Goal: Task Accomplishment & Management: Manage account settings

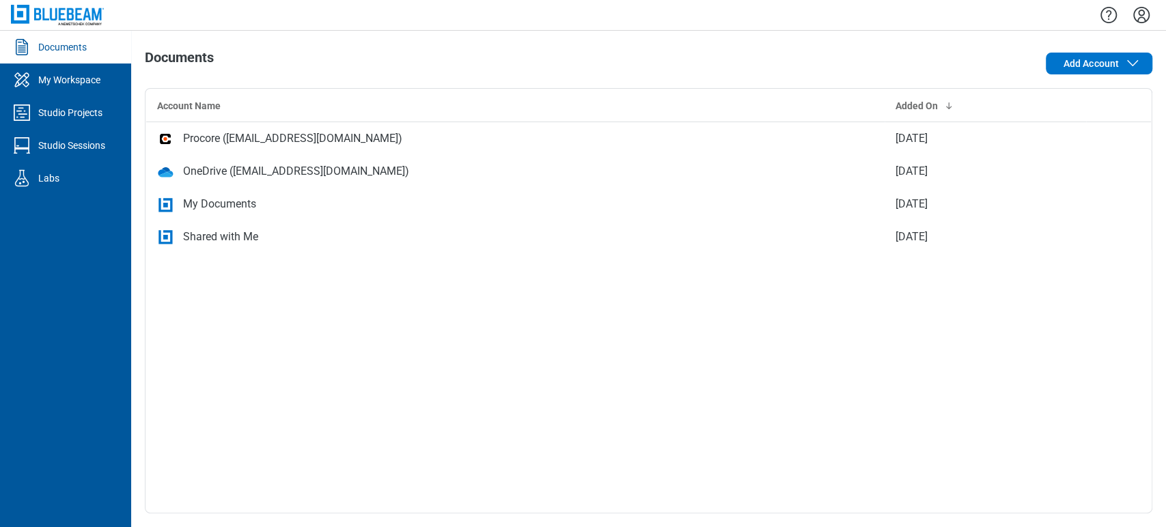
click at [64, 19] on img at bounding box center [57, 15] width 93 height 20
click at [77, 89] on link "My Workspace" at bounding box center [65, 80] width 131 height 33
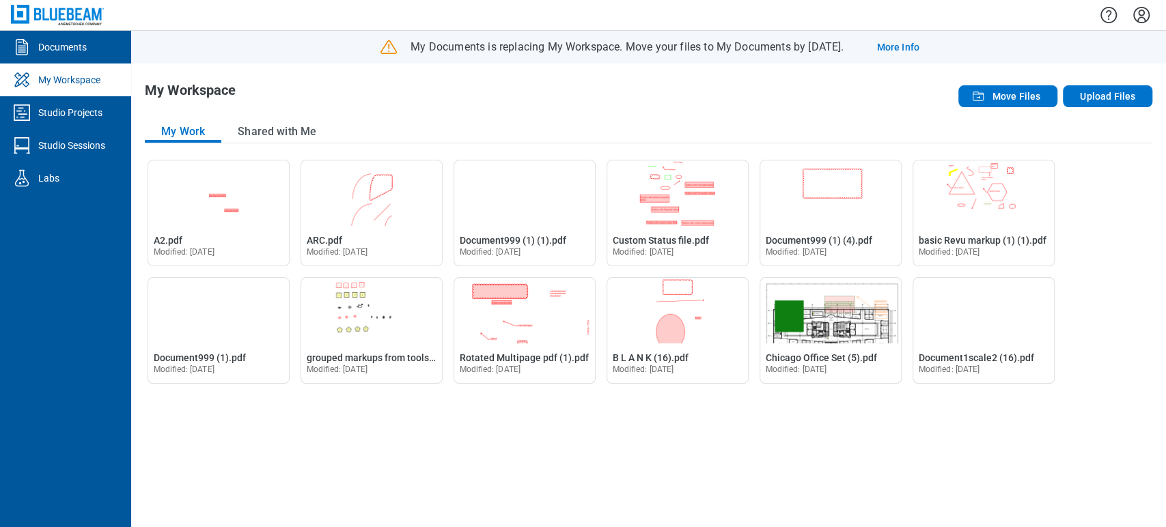
click at [77, 14] on img at bounding box center [57, 15] width 93 height 20
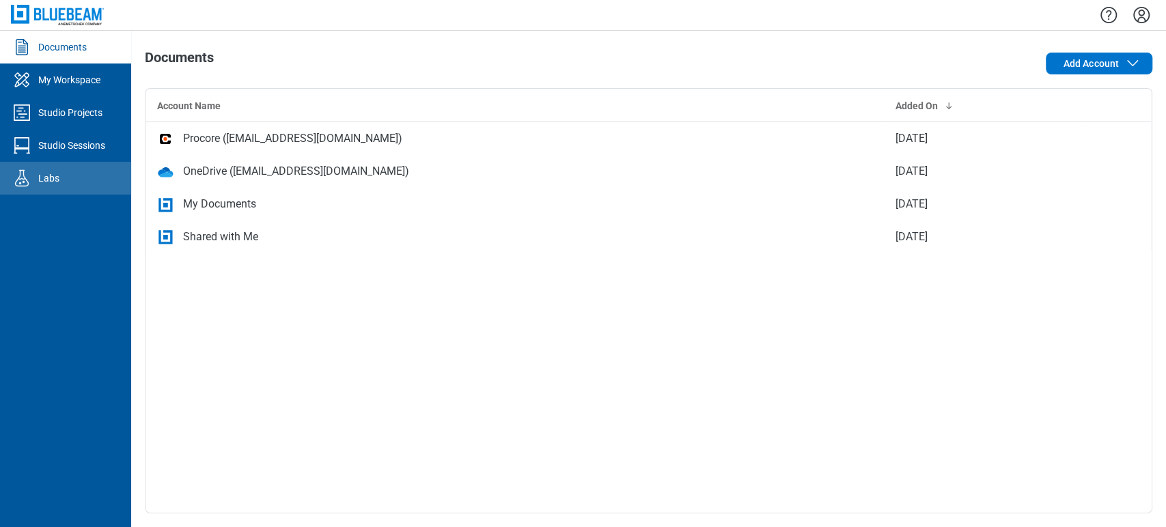
click at [71, 180] on link "Labs" at bounding box center [65, 178] width 131 height 33
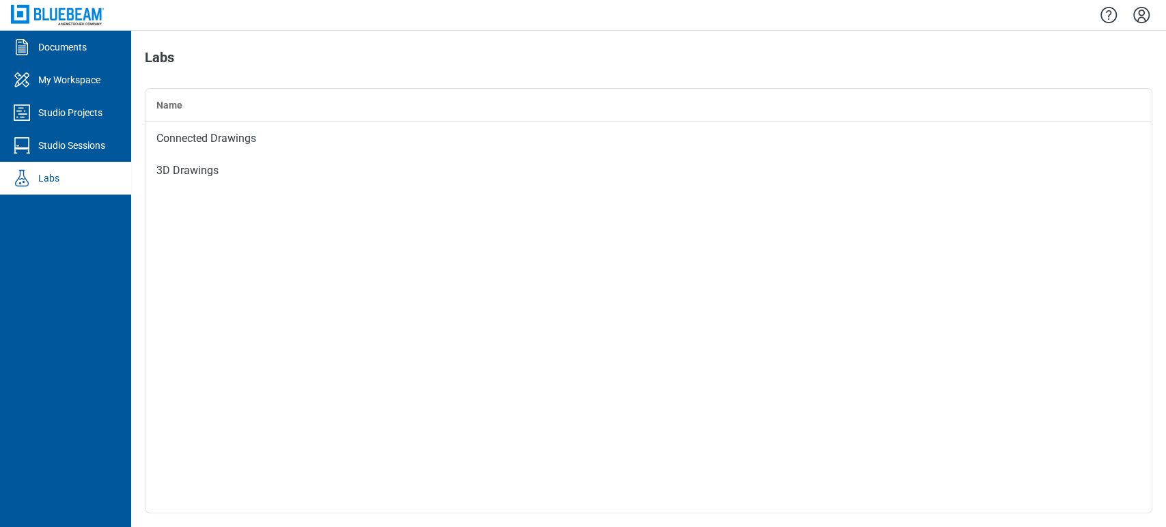
click at [51, 20] on img at bounding box center [57, 15] width 93 height 20
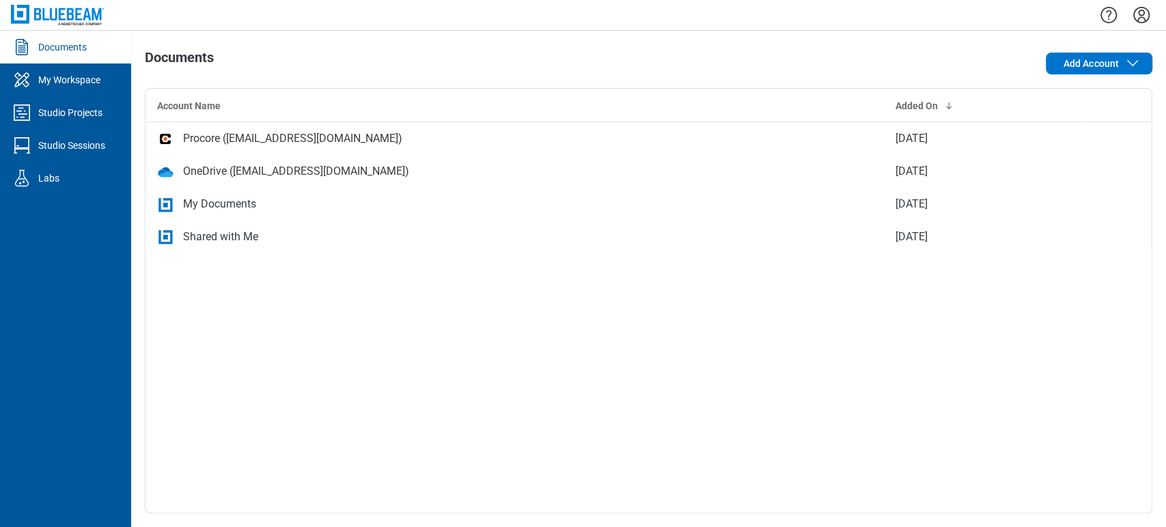
click at [1137, 10] on icon "Settings" at bounding box center [1142, 15] width 22 height 22
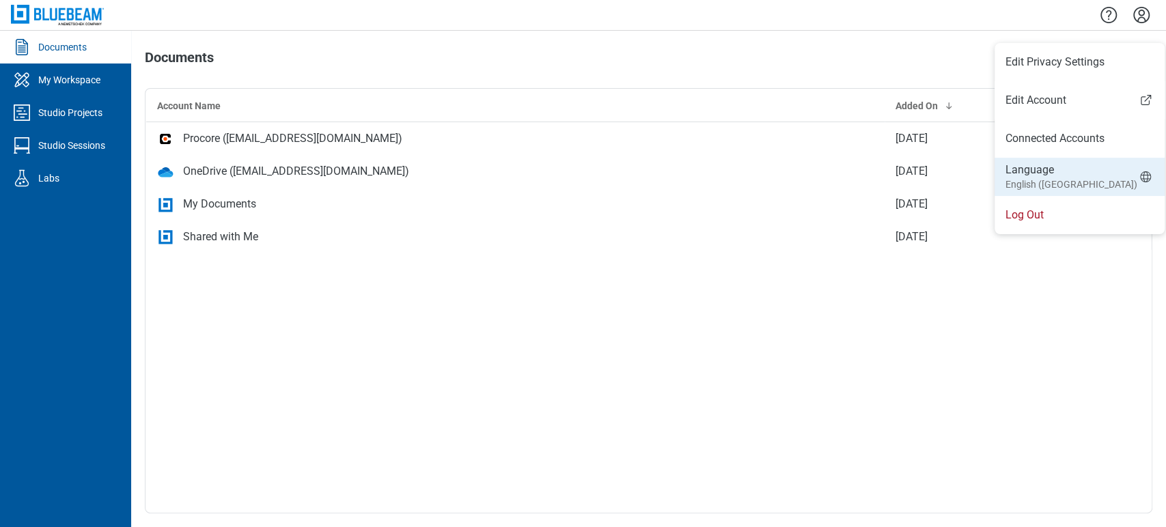
click at [1042, 179] on small "English (UK)" at bounding box center [1071, 185] width 132 height 14
select select "*****"
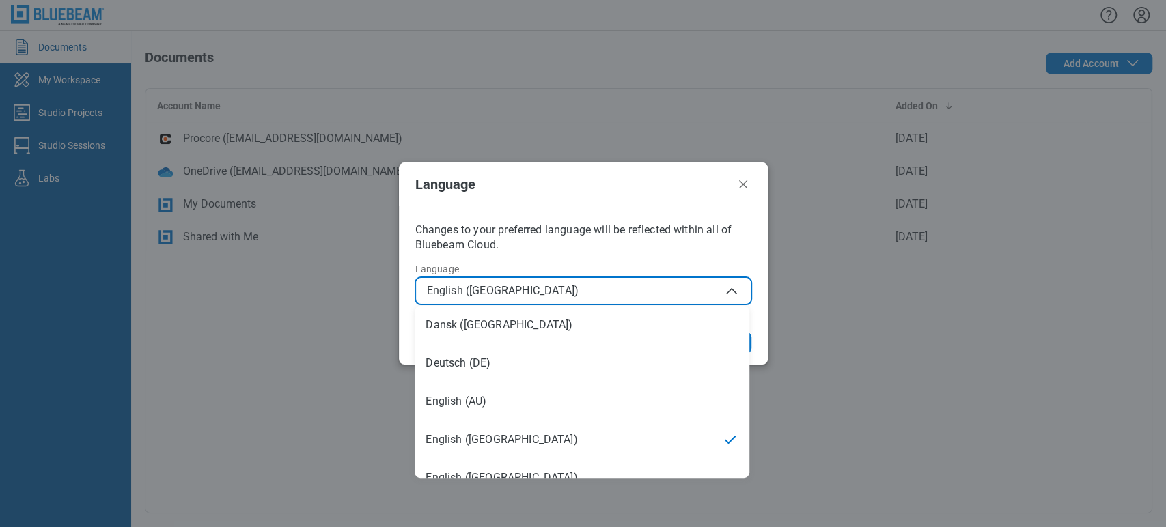
click at [613, 288] on span "English (UK)" at bounding box center [583, 291] width 313 height 16
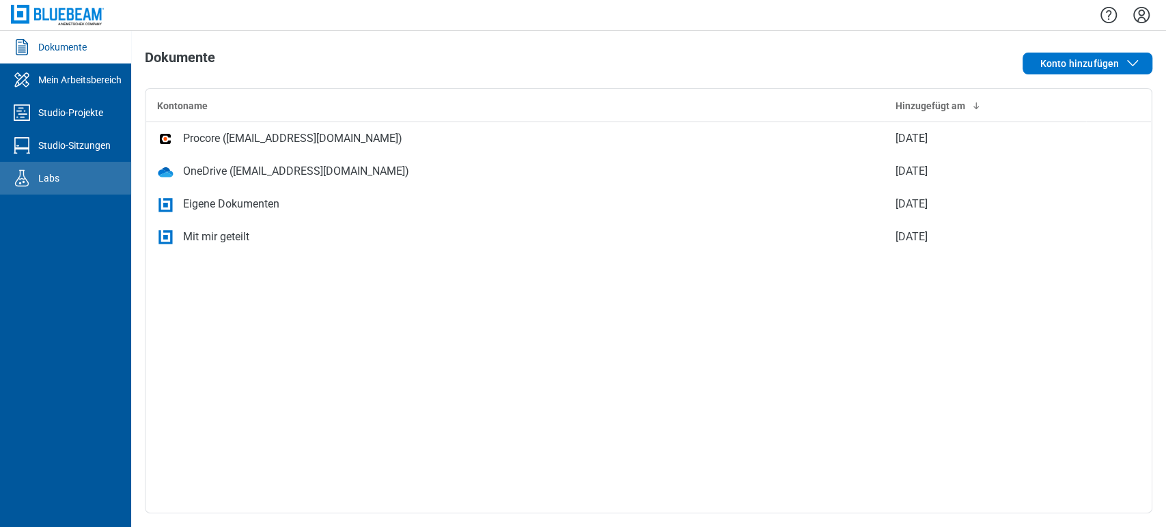
click at [77, 179] on link "Labs" at bounding box center [65, 178] width 131 height 33
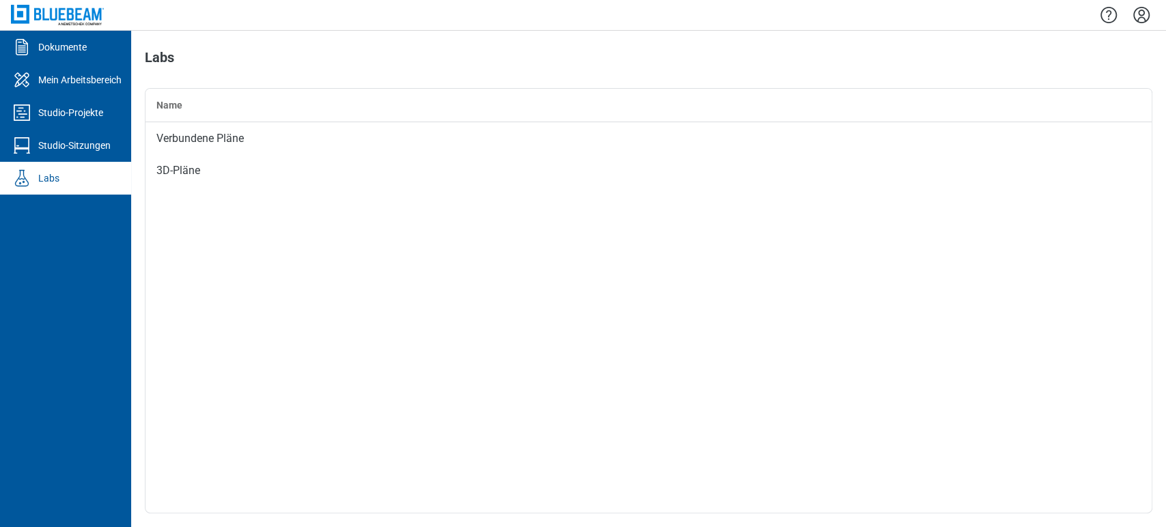
click at [72, 8] on img at bounding box center [57, 15] width 93 height 20
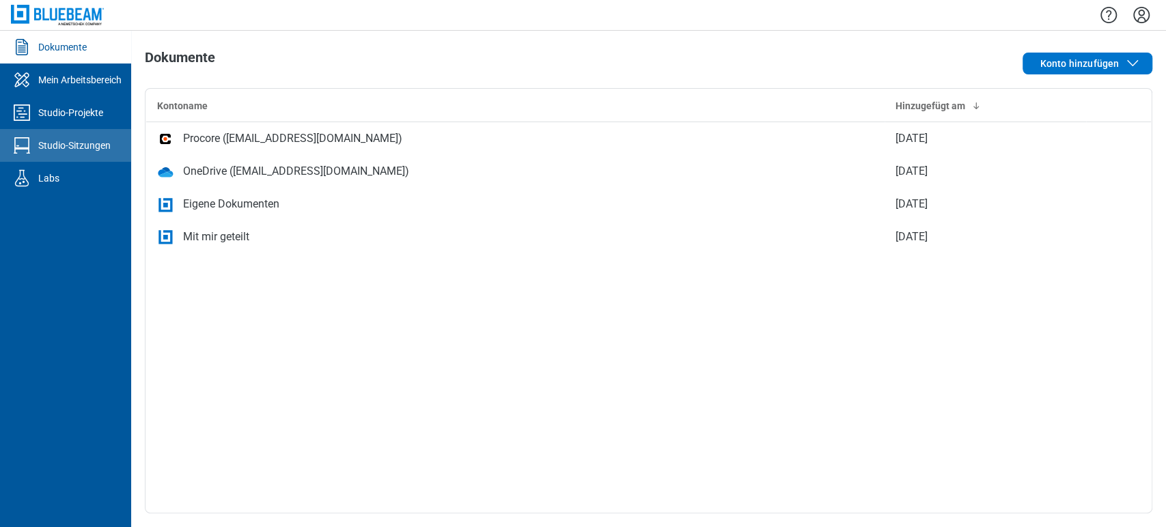
click at [44, 152] on div "Studio-Sitzungen" at bounding box center [74, 146] width 72 height 14
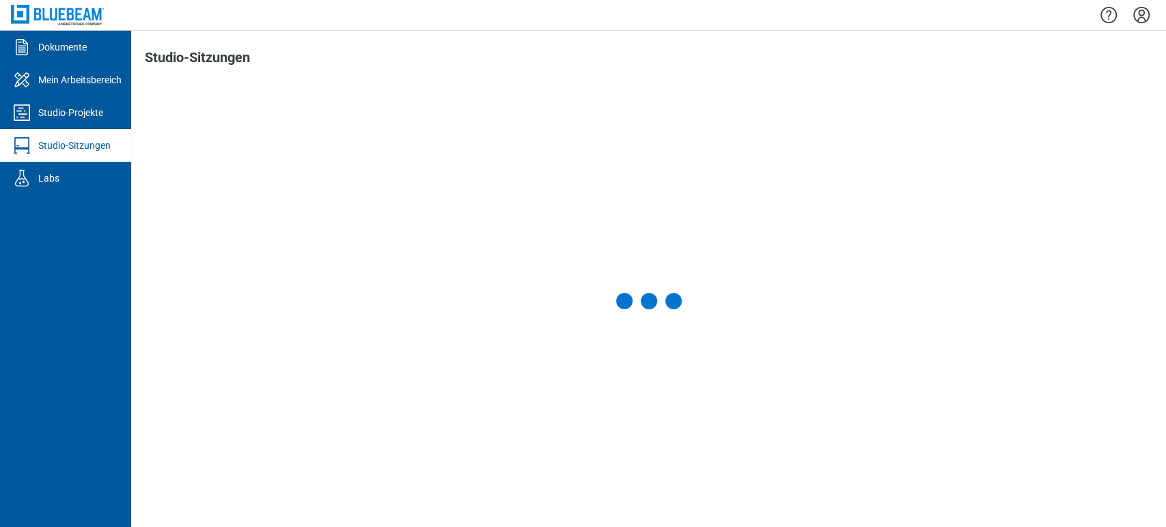
click at [81, 27] on div at bounding box center [65, 15] width 131 height 30
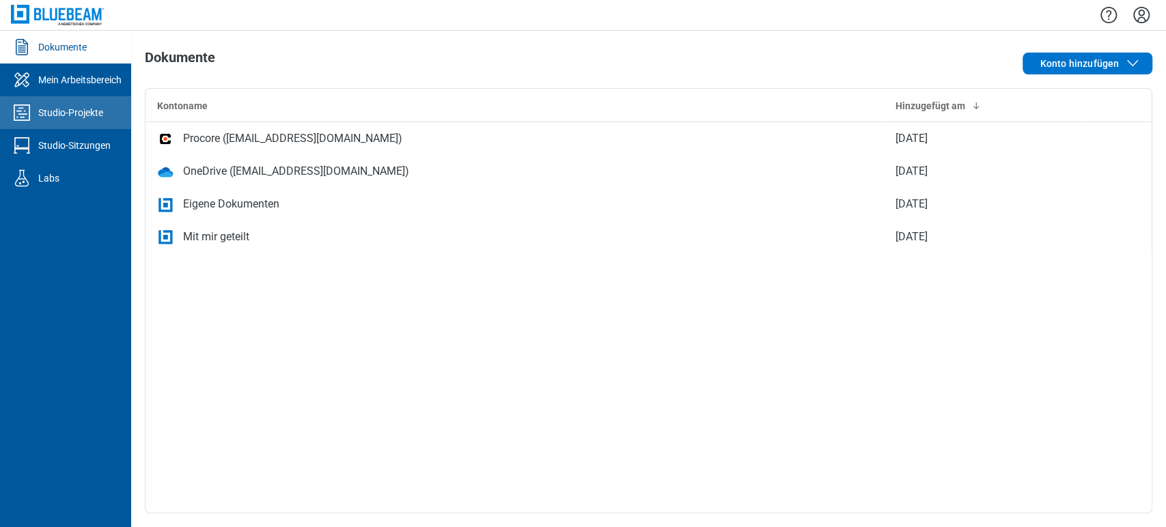
click at [92, 113] on div "Studio-Projekte" at bounding box center [70, 113] width 65 height 14
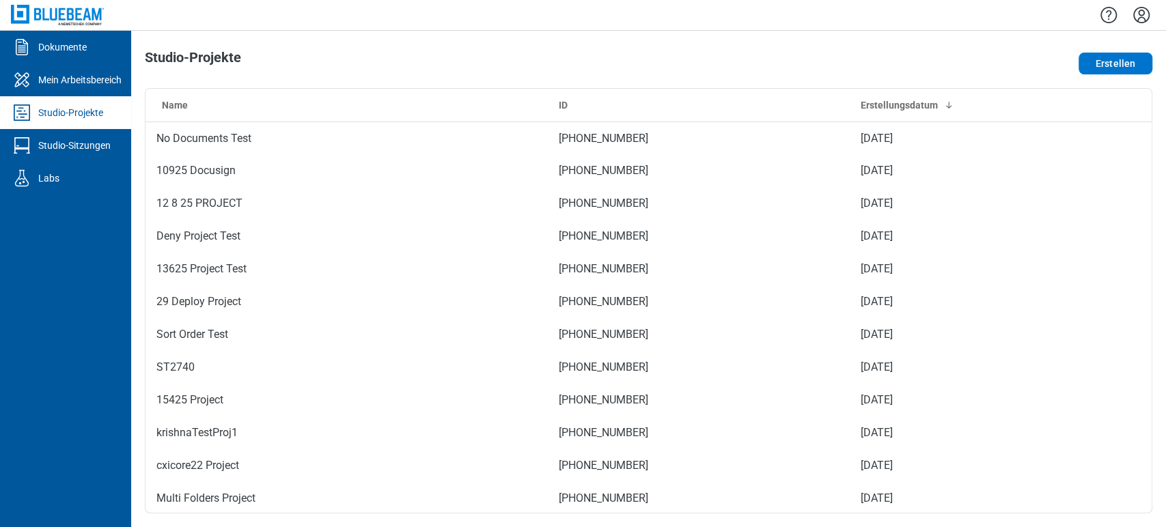
click at [66, 18] on img at bounding box center [57, 15] width 93 height 20
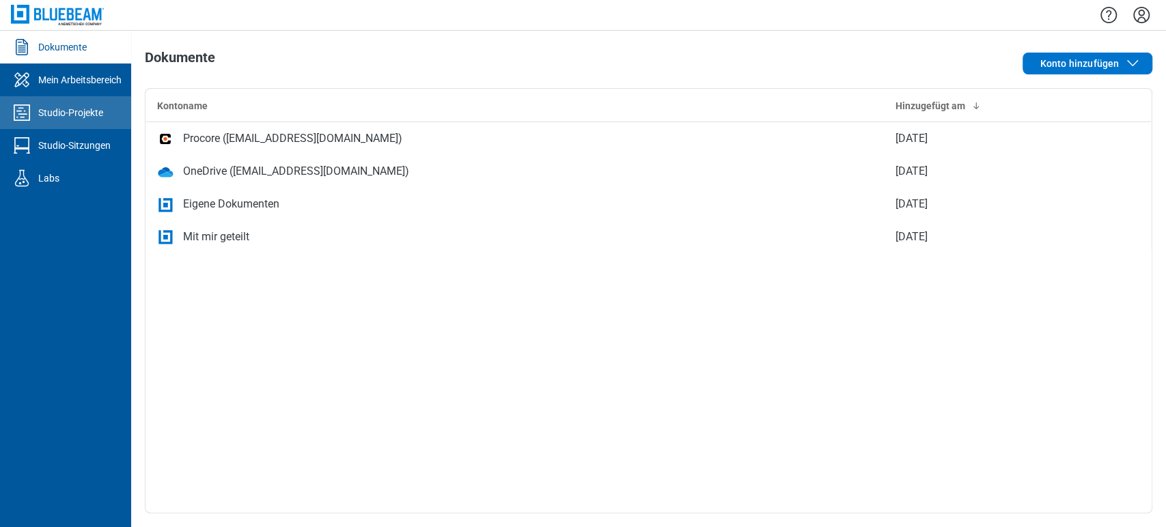
click at [60, 108] on div "Studio-Projekte" at bounding box center [70, 113] width 65 height 14
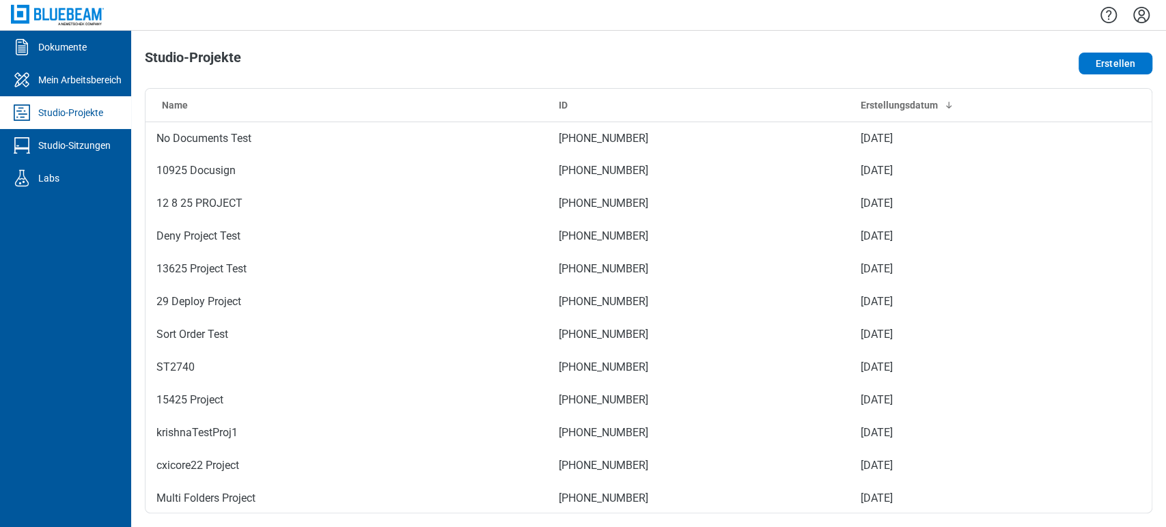
click at [83, 12] on img at bounding box center [57, 15] width 93 height 20
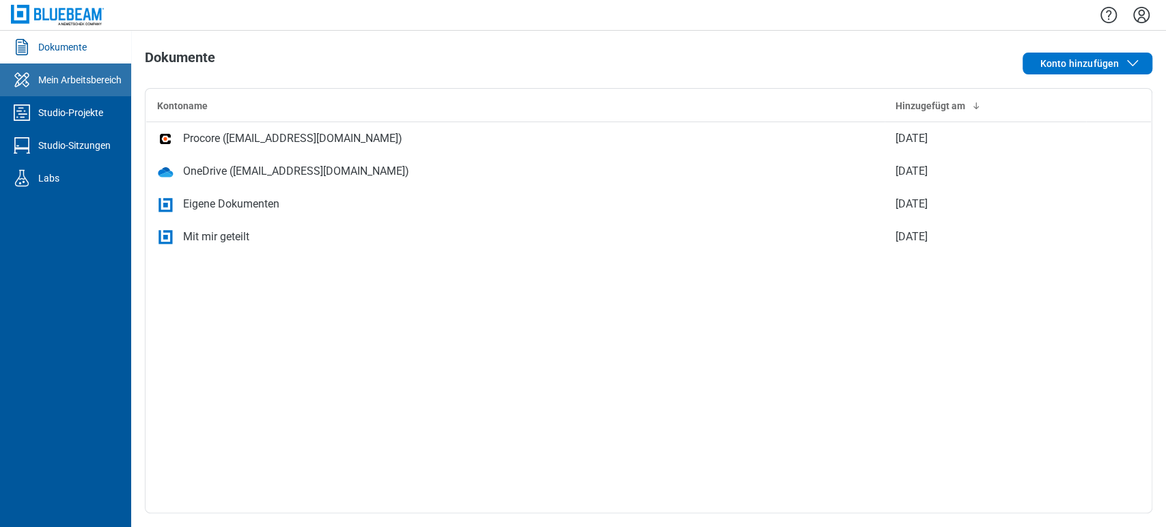
click at [125, 85] on link "Mein Arbeitsbereich" at bounding box center [65, 80] width 131 height 33
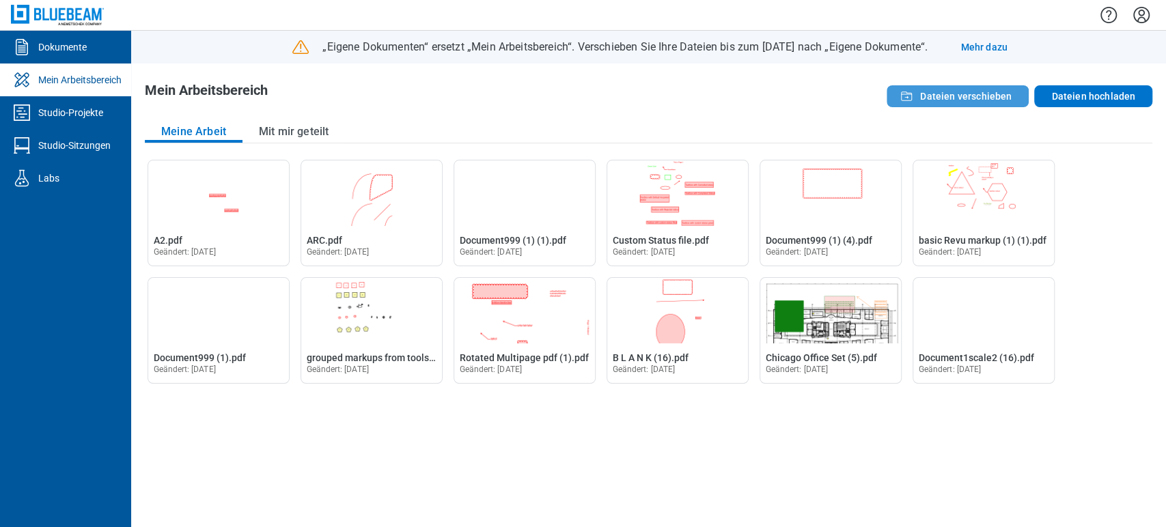
click at [977, 98] on span "Dateien verschieben" at bounding box center [966, 96] width 92 height 14
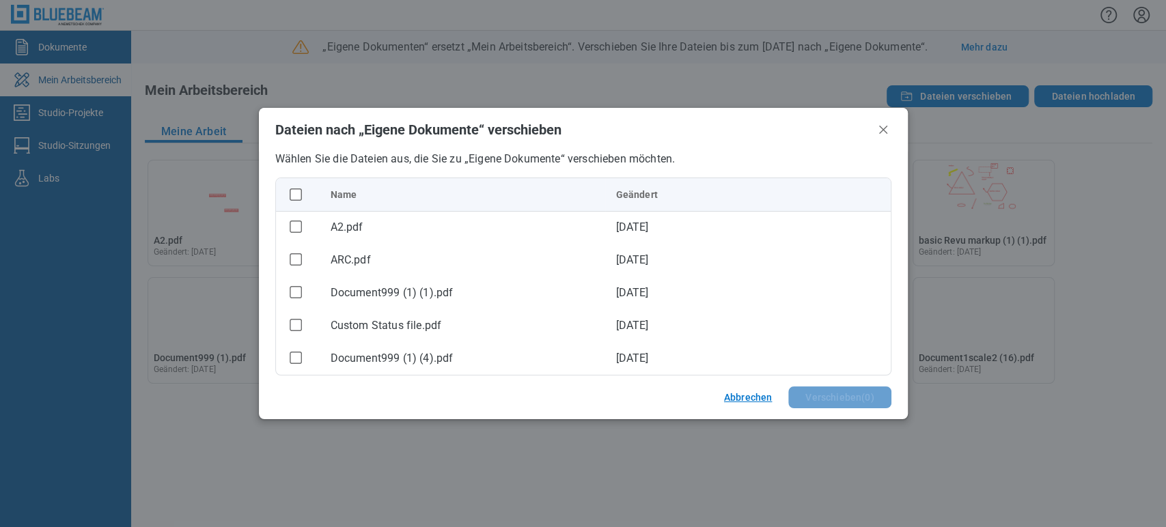
click at [751, 392] on button "Abbrechen" at bounding box center [748, 398] width 81 height 22
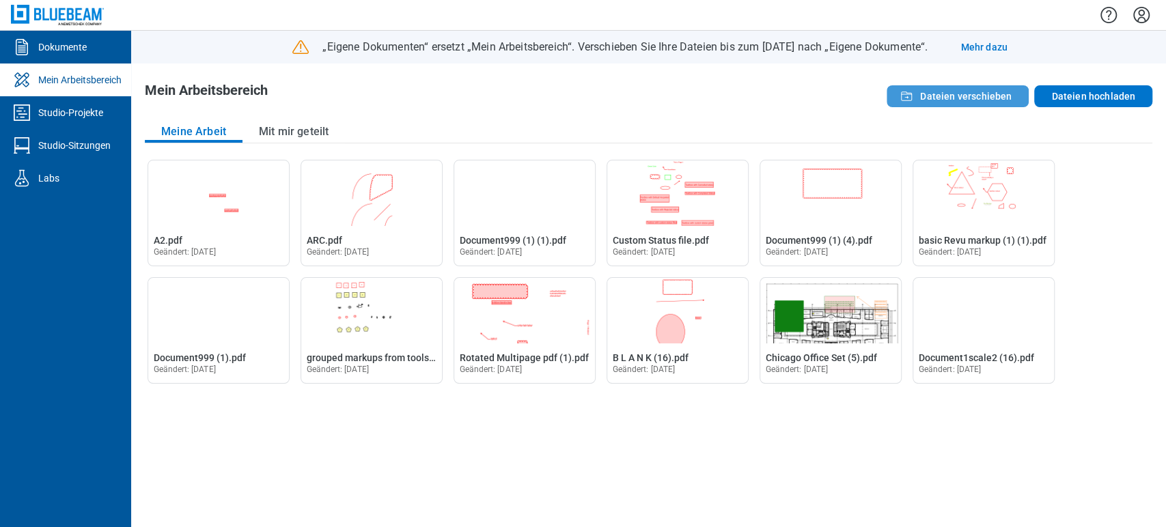
click at [973, 99] on span "Dateien verschieben" at bounding box center [966, 96] width 92 height 14
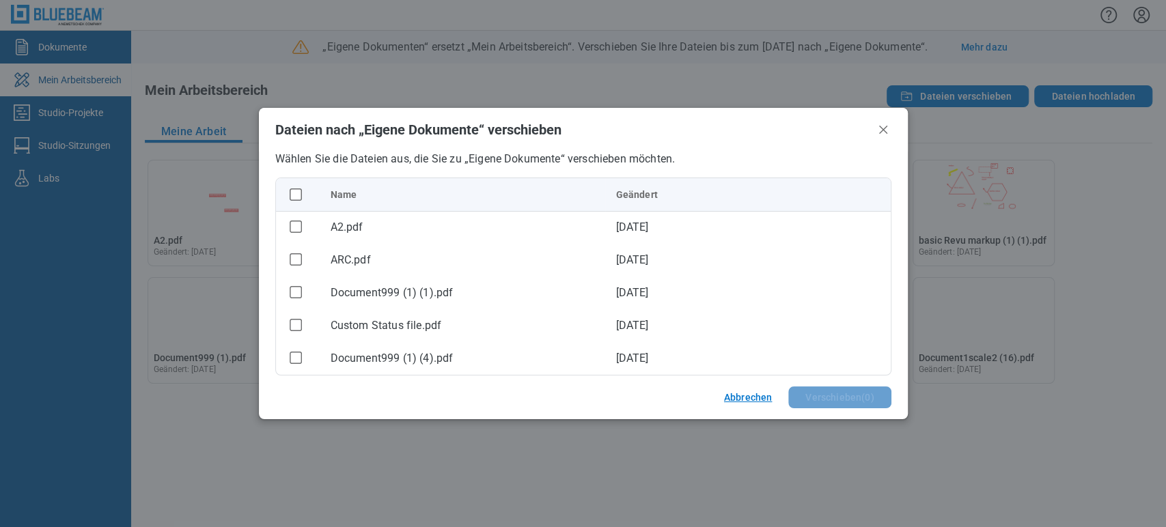
click at [740, 388] on button "Abbrechen" at bounding box center [748, 398] width 81 height 22
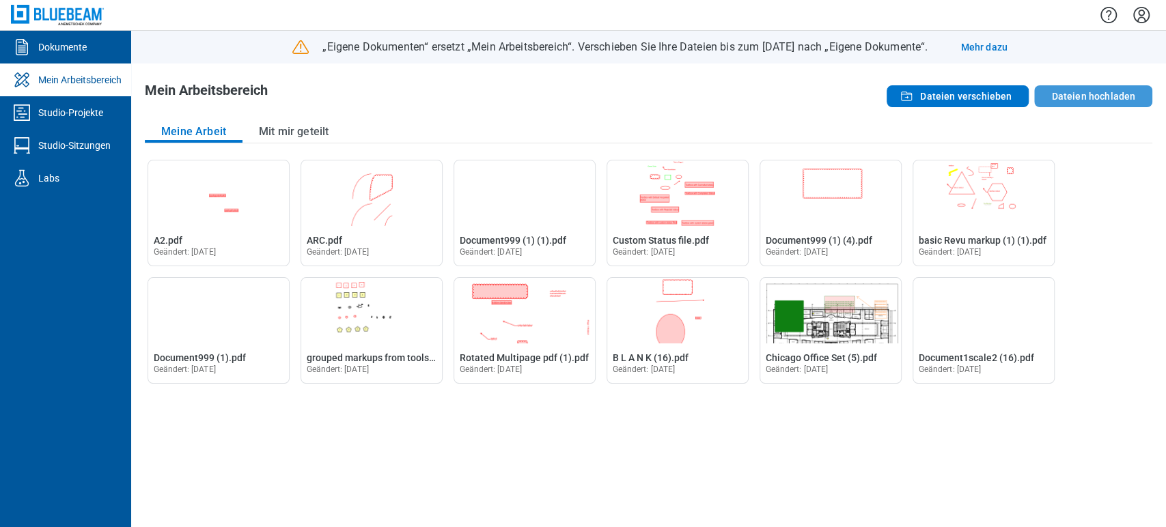
click at [1132, 87] on button "Dateien hochladen" at bounding box center [1093, 96] width 118 height 22
click at [319, 137] on button "Mit mir geteilt" at bounding box center [293, 132] width 102 height 22
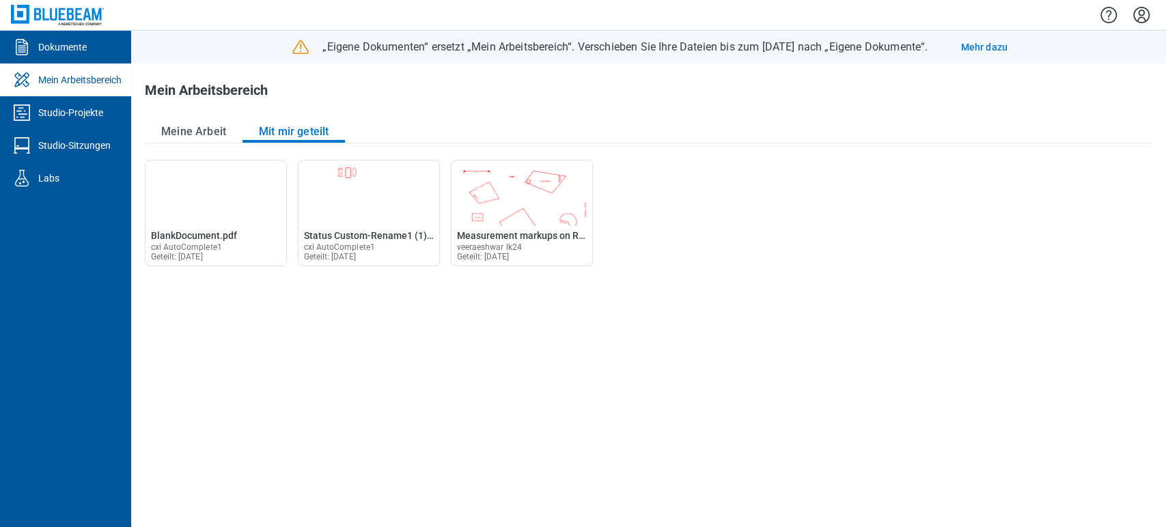
drag, startPoint x: 256, startPoint y: 261, endPoint x: 256, endPoint y: 365, distance: 103.8
click at [255, 370] on div "BlankDocument.pdf im Editor öffnen BlankDocument.pdf cxi AutoComplete1 Geteilt:…" at bounding box center [649, 337] width 1008 height 354
drag, startPoint x: 357, startPoint y: 234, endPoint x: 273, endPoint y: 363, distance: 155.0
click at [266, 370] on div "BlankDocument.pdf im Editor öffnen BlankDocument.pdf cxi AutoComplete1 Geteilt:…" at bounding box center [649, 337] width 1008 height 354
drag, startPoint x: 523, startPoint y: 215, endPoint x: 872, endPoint y: 192, distance: 349.8
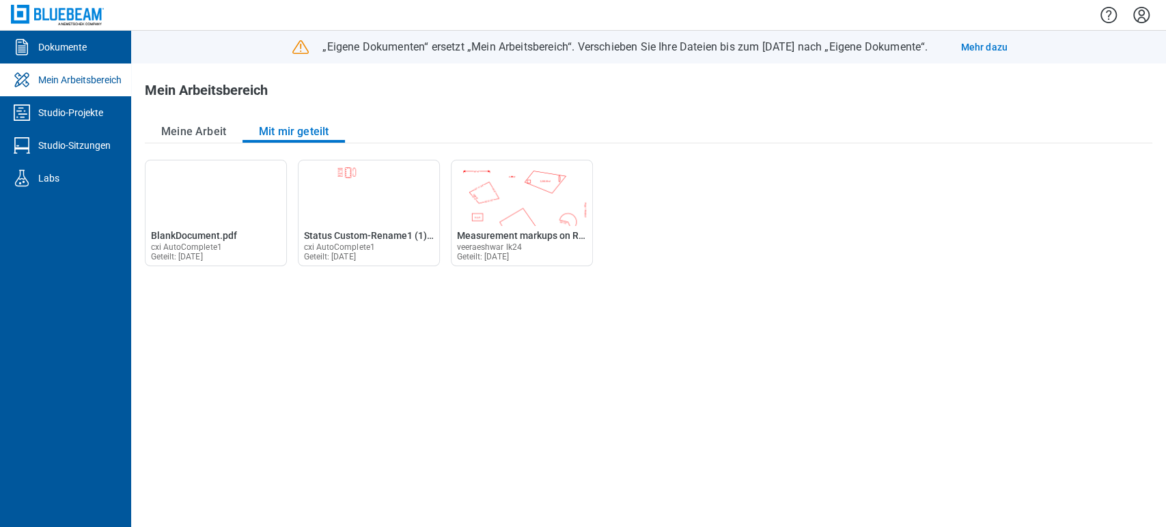
click at [872, 192] on div "BlankDocument.pdf im Editor öffnen BlankDocument.pdf cxi AutoComplete1 Geteilt:…" at bounding box center [649, 337] width 1008 height 354
click at [219, 127] on button "Meine Arbeit" at bounding box center [194, 132] width 98 height 22
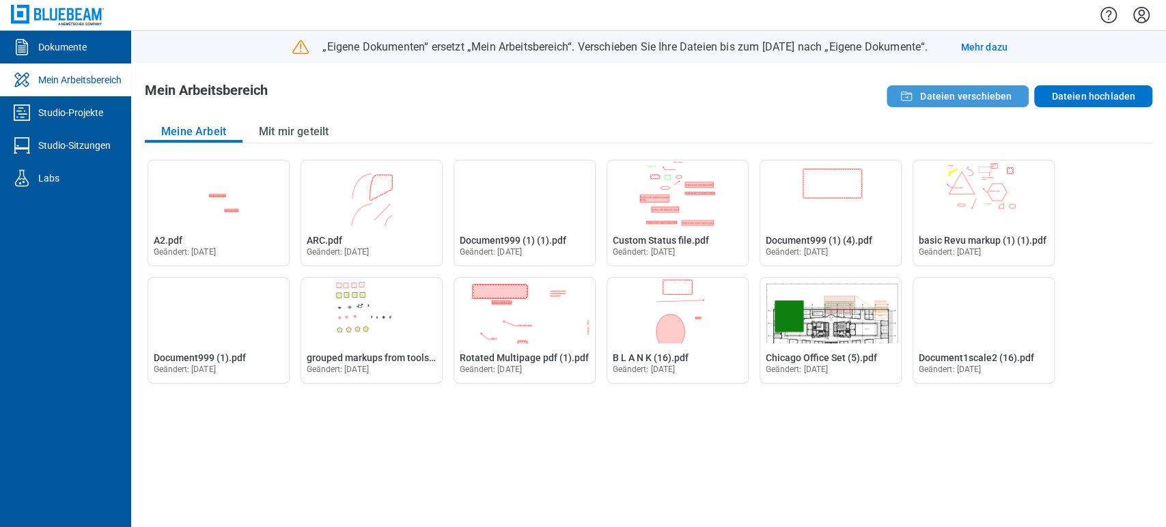
click at [992, 97] on span "Dateien verschieben" at bounding box center [966, 96] width 92 height 14
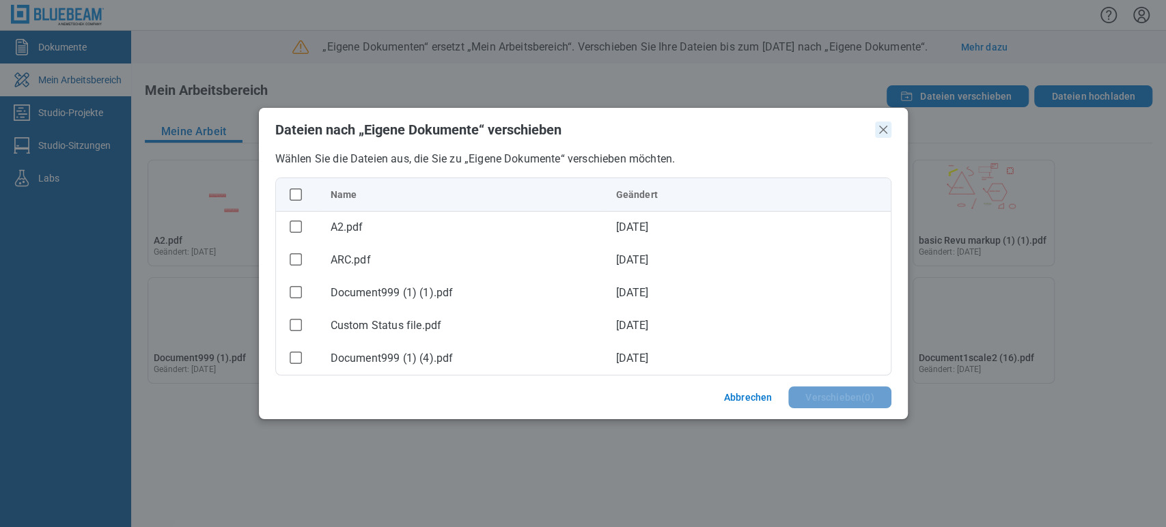
click at [880, 129] on icon "Schließen" at bounding box center [883, 130] width 16 height 16
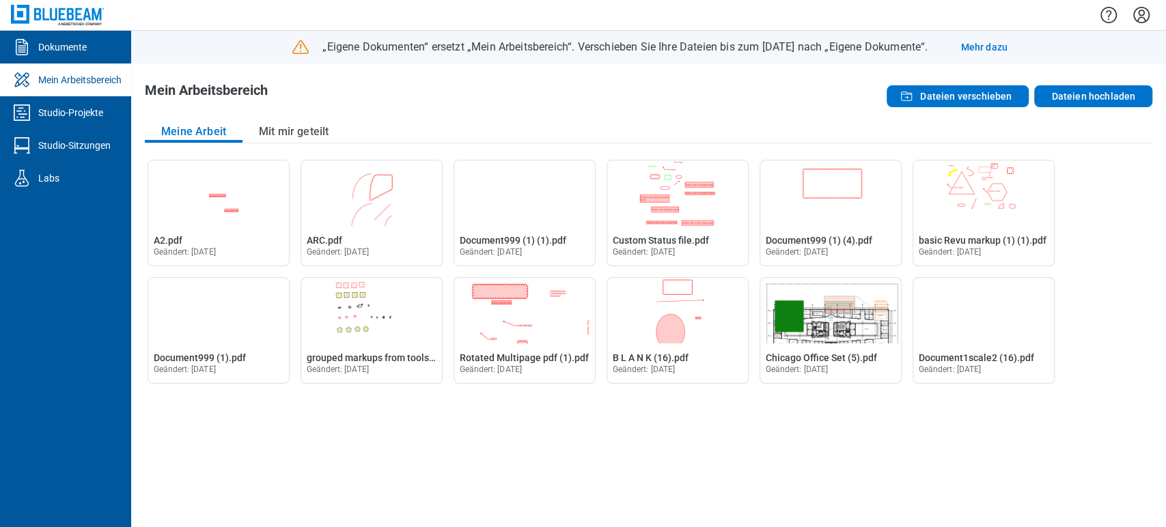
click at [765, 51] on p "„Eigene Dokumenten“ ersetzt „Mein Arbeitsbereich“. Verschieben Sie Ihre Dateien…" at bounding box center [624, 47] width 605 height 15
click at [626, 16] on div at bounding box center [648, 15] width 1035 height 30
click at [290, 51] on icon at bounding box center [301, 47] width 22 height 22
click at [975, 91] on span "Dateien verschieben" at bounding box center [966, 96] width 92 height 14
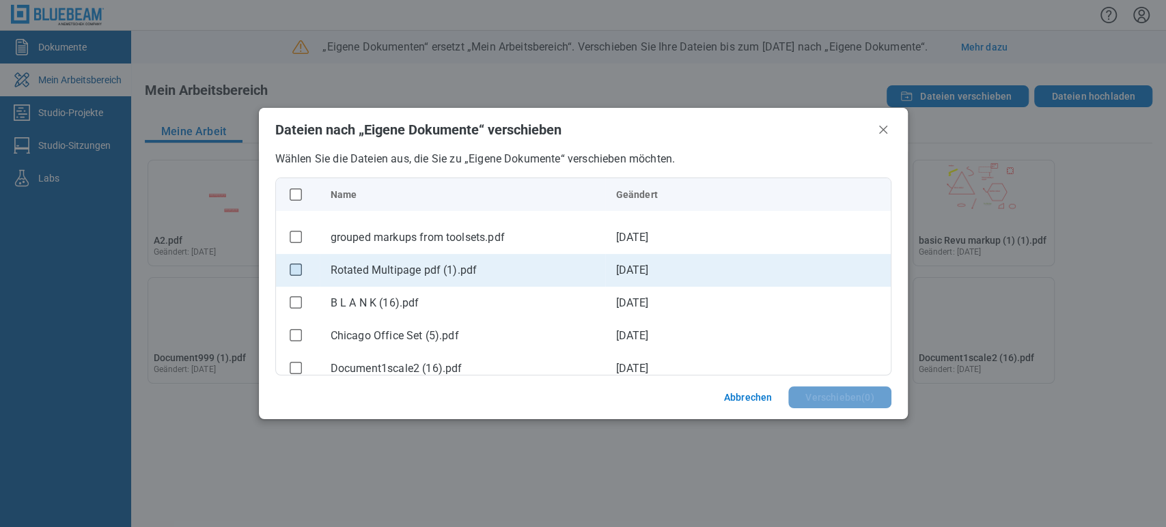
scroll to position [230, 0]
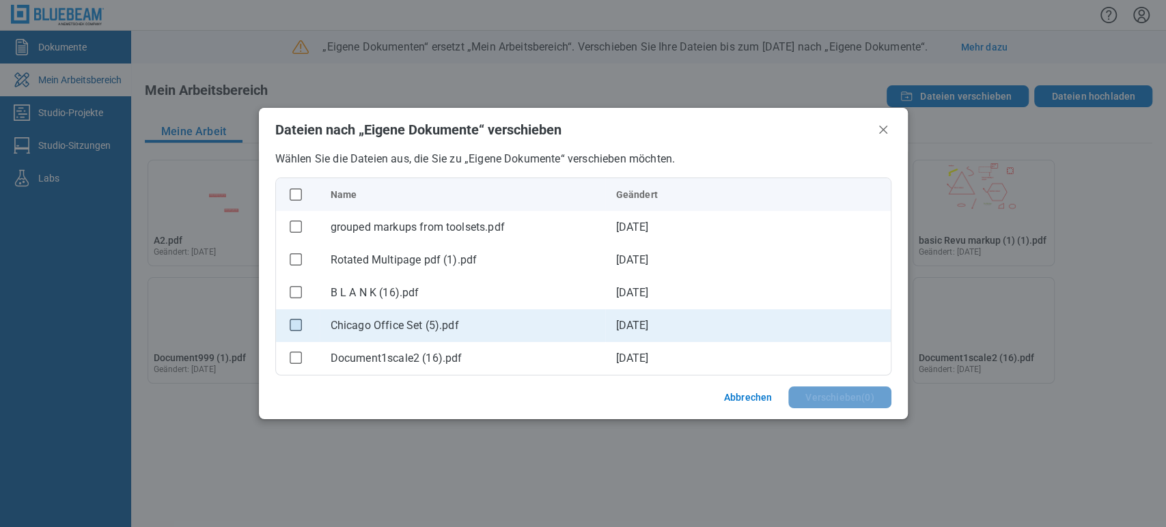
click at [296, 324] on rect "checkbox" at bounding box center [296, 325] width 12 height 12
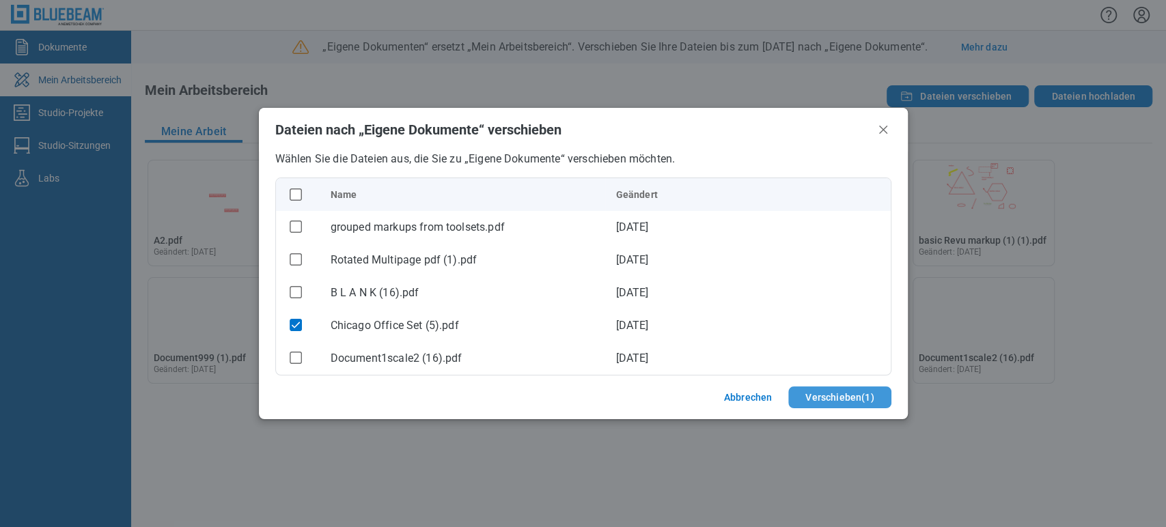
click at [833, 402] on button "Verschieben ( 1 )" at bounding box center [839, 398] width 102 height 22
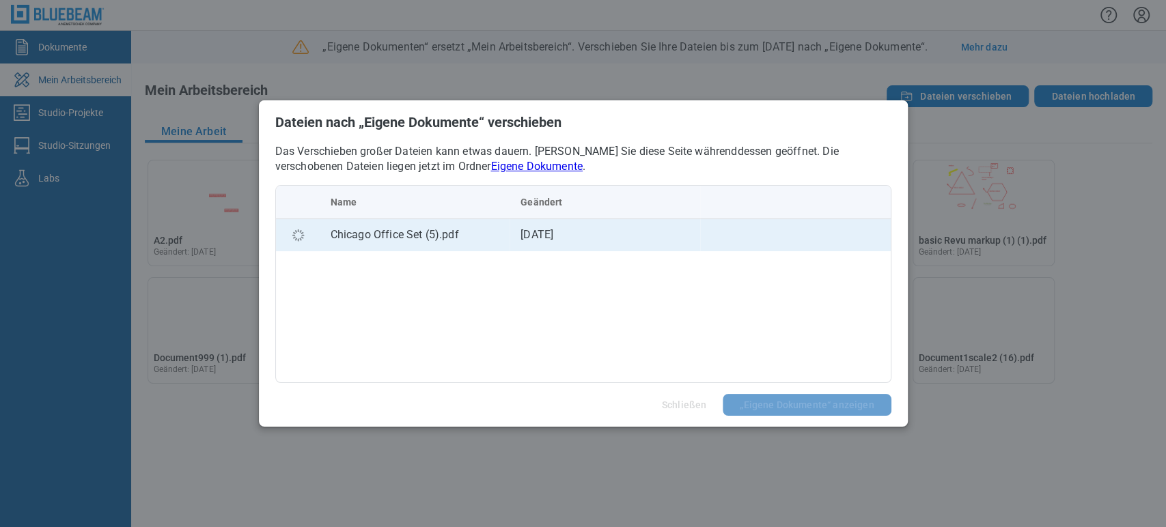
click at [670, 245] on td "[DATE]" at bounding box center [605, 235] width 191 height 33
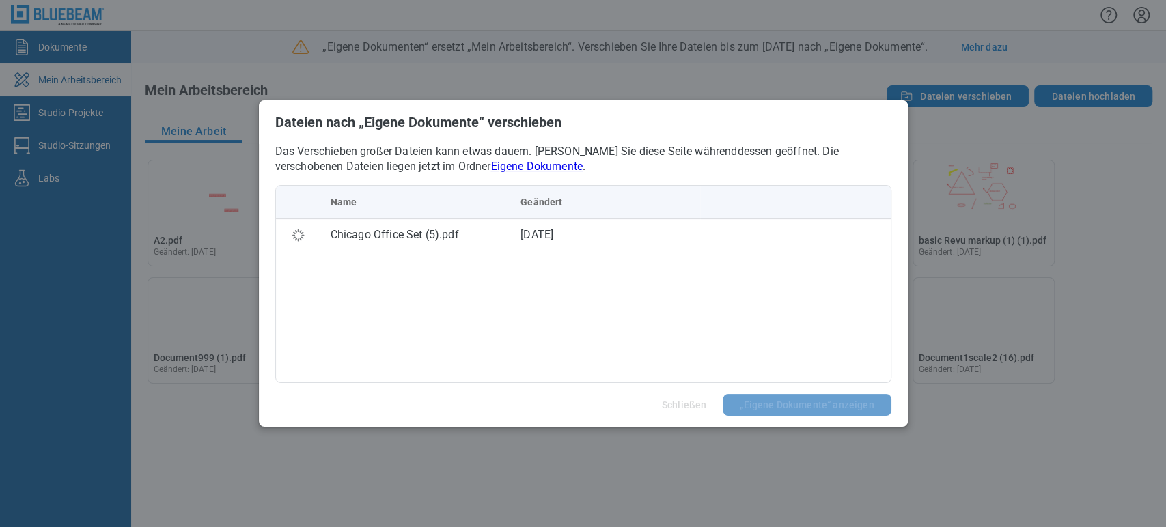
click at [588, 158] on p "Das Verschieben großer Dateien kann etwas dauern. [PERSON_NAME] Sie diese Seite…" at bounding box center [583, 159] width 616 height 30
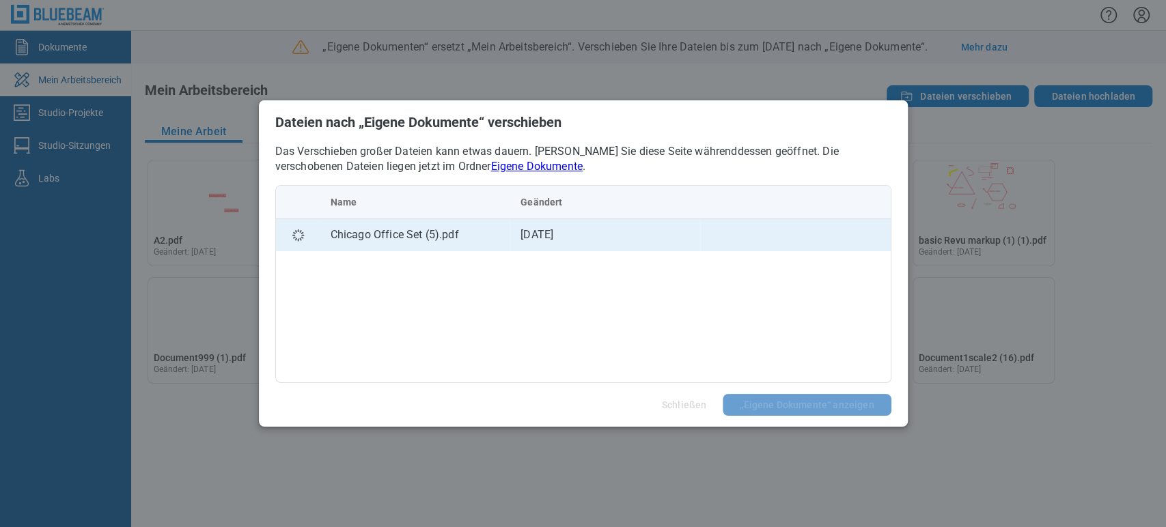
click at [549, 232] on td "[DATE]" at bounding box center [605, 235] width 191 height 33
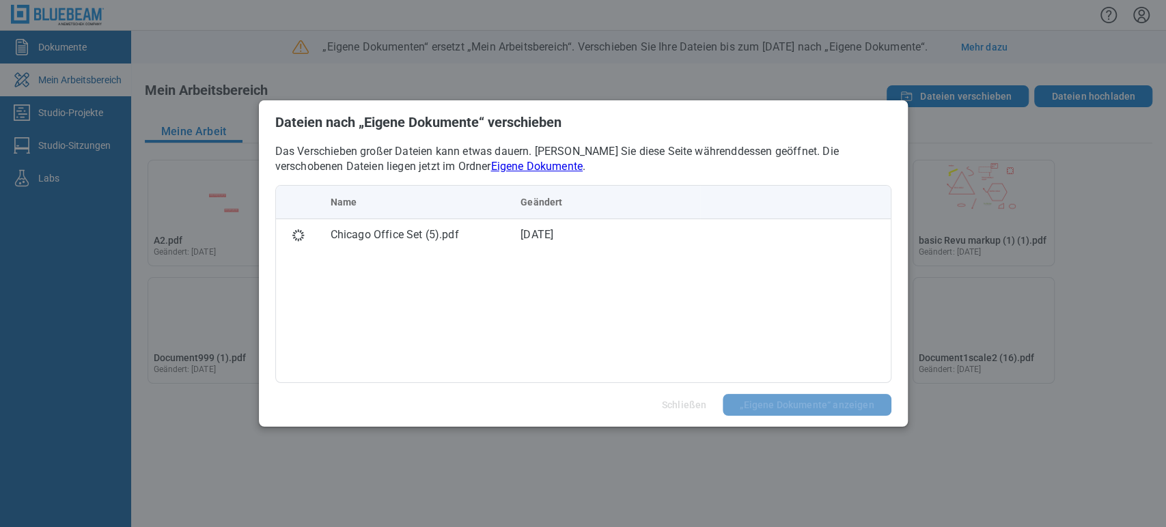
click at [529, 273] on div "Name Geändert Chicago Office Set (5).pdf [DATE]" at bounding box center [583, 284] width 616 height 198
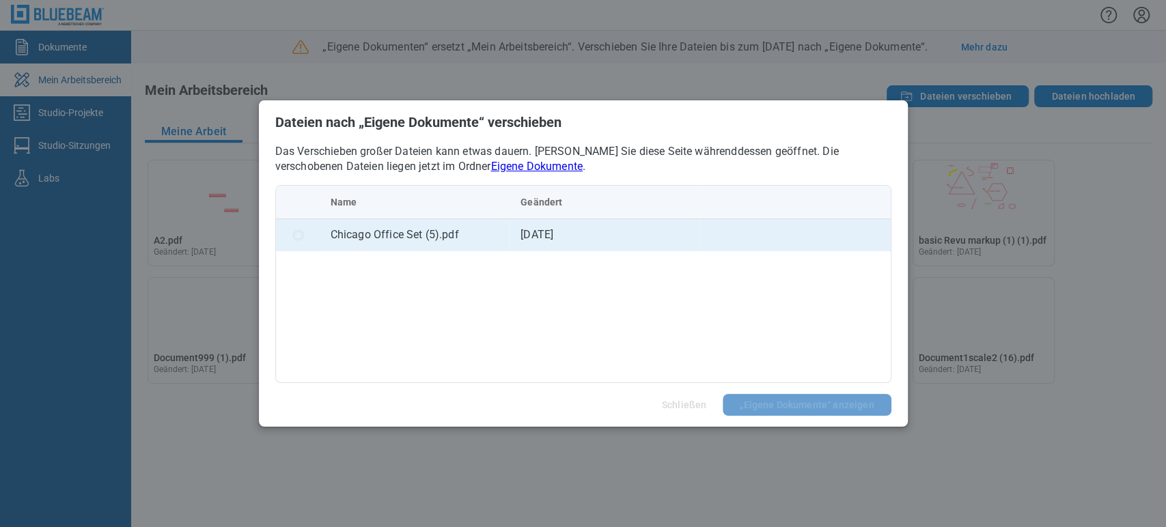
click at [554, 228] on td "[DATE]" at bounding box center [605, 235] width 191 height 33
click at [651, 234] on td "[DATE]" at bounding box center [605, 235] width 191 height 33
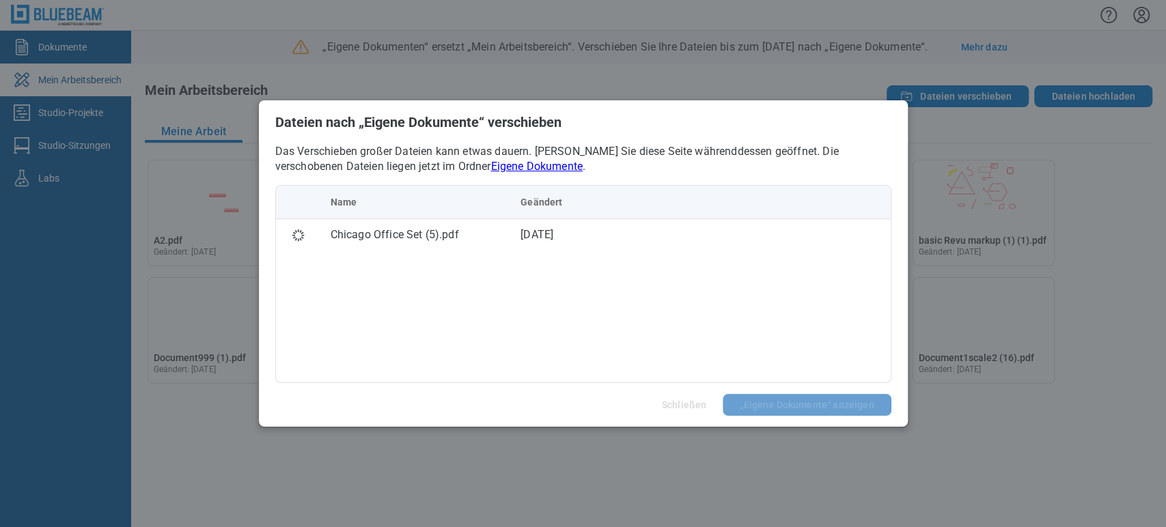
click at [693, 147] on p "Das Verschieben großer Dateien kann etwas dauern. [PERSON_NAME] Sie diese Seite…" at bounding box center [583, 159] width 616 height 30
drag, startPoint x: 769, startPoint y: 142, endPoint x: 747, endPoint y: 173, distance: 38.1
click at [771, 168] on div "Dateien nach „Eigene Dokumente“ verschieben Das Verschieben großer Dateien kann…" at bounding box center [583, 263] width 649 height 327
drag, startPoint x: 482, startPoint y: 239, endPoint x: 603, endPoint y: 264, distance: 124.1
click at [603, 264] on div "Name Geändert Chicago Office Set (5).pdf [DATE]" at bounding box center [583, 284] width 616 height 198
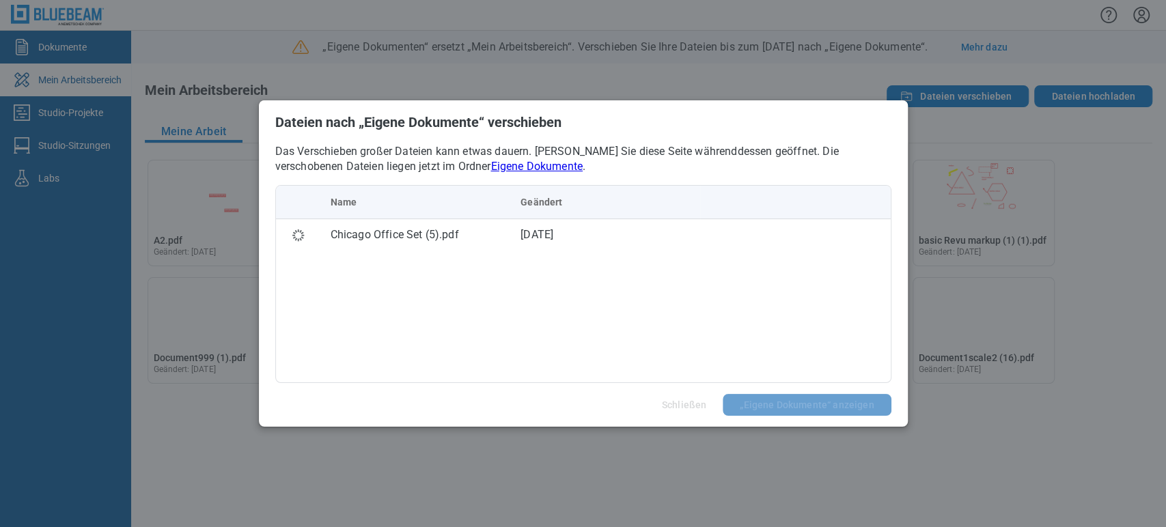
click at [536, 314] on div "Name Geändert Chicago Office Set (5).pdf [DATE]" at bounding box center [583, 284] width 616 height 198
click at [352, 467] on div "Dateien nach „Eigene Dokumente“ verschieben Das Verschieben großer Dateien kann…" at bounding box center [583, 263] width 1166 height 527
click at [454, 320] on div "Name Geändert Chicago Office Set (5).pdf [DATE]" at bounding box center [583, 284] width 616 height 198
click at [661, 294] on div "Name Geändert Chicago Office Set (5).pdf [DATE]" at bounding box center [583, 284] width 616 height 198
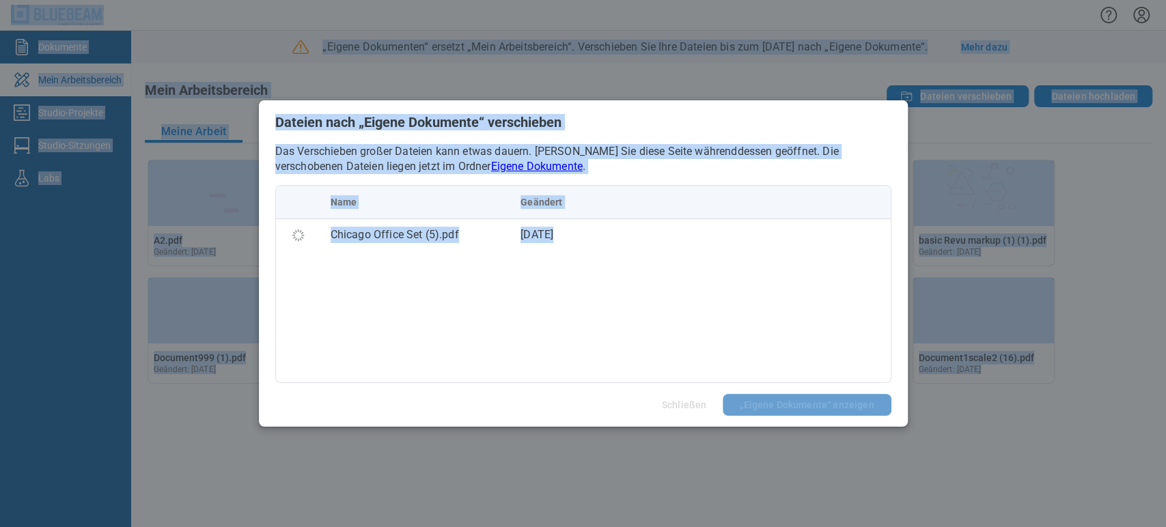
drag, startPoint x: 569, startPoint y: 463, endPoint x: 393, endPoint y: 48, distance: 450.9
click at [372, 11] on div "Dateien nach „Eigene Dokumente“ verschieben Das Verschieben großer Dateien kann…" at bounding box center [583, 263] width 1166 height 527
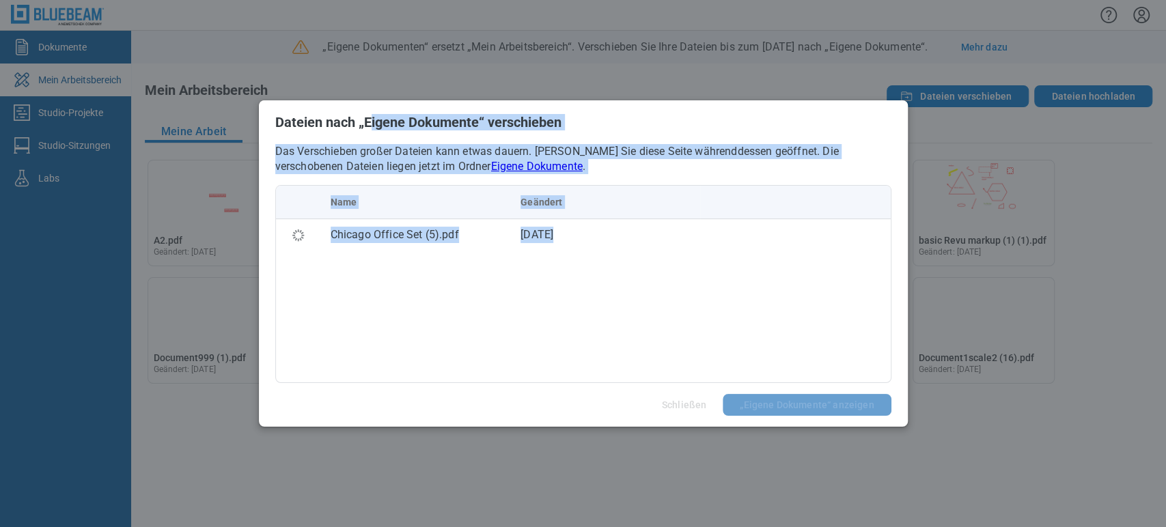
click at [395, 61] on div "Dateien nach „Eigene Dokumente“ verschieben Das Verschieben großer Dateien kann…" at bounding box center [583, 263] width 1166 height 527
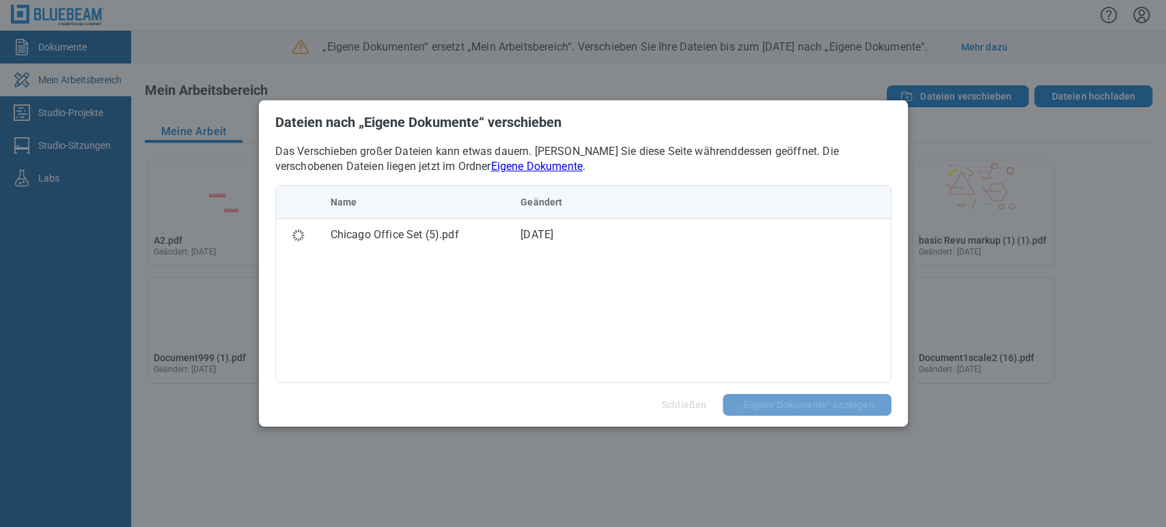
click at [423, 135] on header "Dateien nach „Eigene Dokumente“ verschieben" at bounding box center [583, 122] width 649 height 44
drag, startPoint x: 389, startPoint y: 346, endPoint x: 391, endPoint y: 372, distance: 25.4
click at [390, 348] on div "Name Geändert Chicago Office Set (5).pdf [DATE]" at bounding box center [583, 284] width 616 height 198
click at [416, 447] on div "Dateien nach „Eigene Dokumente“ verschieben Das Verschieben großer Dateien kann…" at bounding box center [583, 263] width 1166 height 527
click at [396, 312] on div "Name Geändert Chicago Office Set (5).pdf [DATE]" at bounding box center [583, 284] width 616 height 198
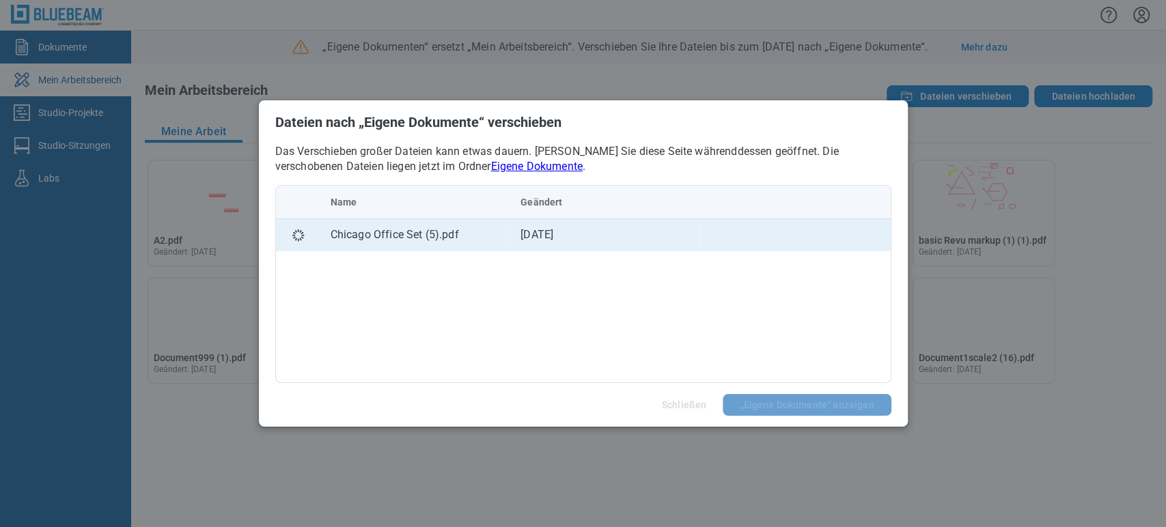
drag, startPoint x: 411, startPoint y: 249, endPoint x: 432, endPoint y: 244, distance: 21.9
click at [412, 249] on td "Chicago Office Set (5).pdf" at bounding box center [415, 235] width 191 height 33
drag, startPoint x: 432, startPoint y: 244, endPoint x: 463, endPoint y: 241, distance: 30.9
click at [439, 242] on td "Chicago Office Set (5).pdf" at bounding box center [415, 235] width 191 height 33
click at [611, 241] on td "[DATE]" at bounding box center [605, 235] width 191 height 33
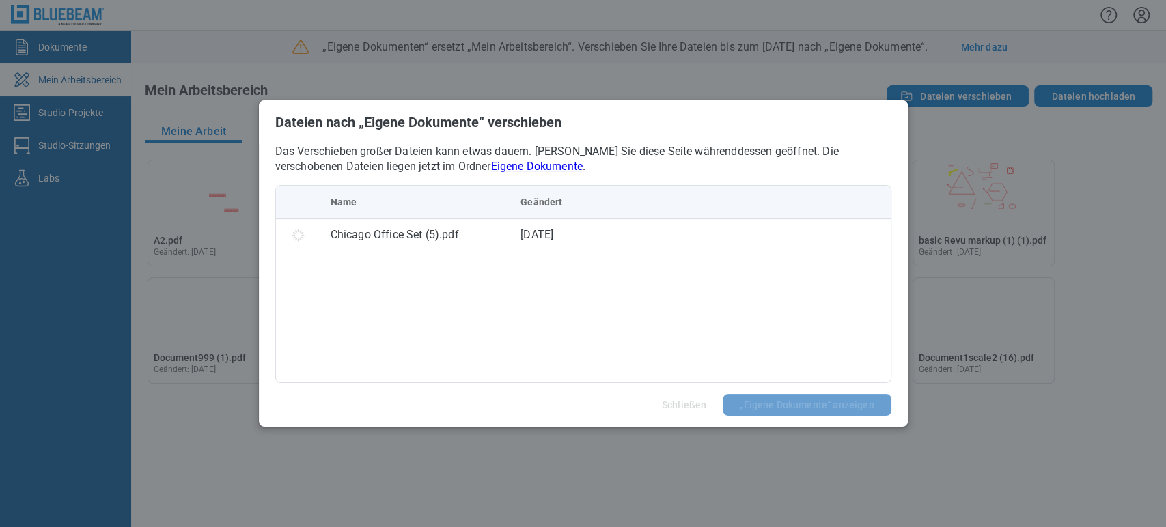
click at [540, 303] on div "Name Geändert Chicago Office Set (5).pdf [DATE]" at bounding box center [583, 284] width 616 height 198
drag, startPoint x: 446, startPoint y: 398, endPoint x: 344, endPoint y: 141, distance: 275.6
click at [445, 398] on footer "Schließen „Eigene Dokumente“ anzeigen" at bounding box center [583, 405] width 649 height 44
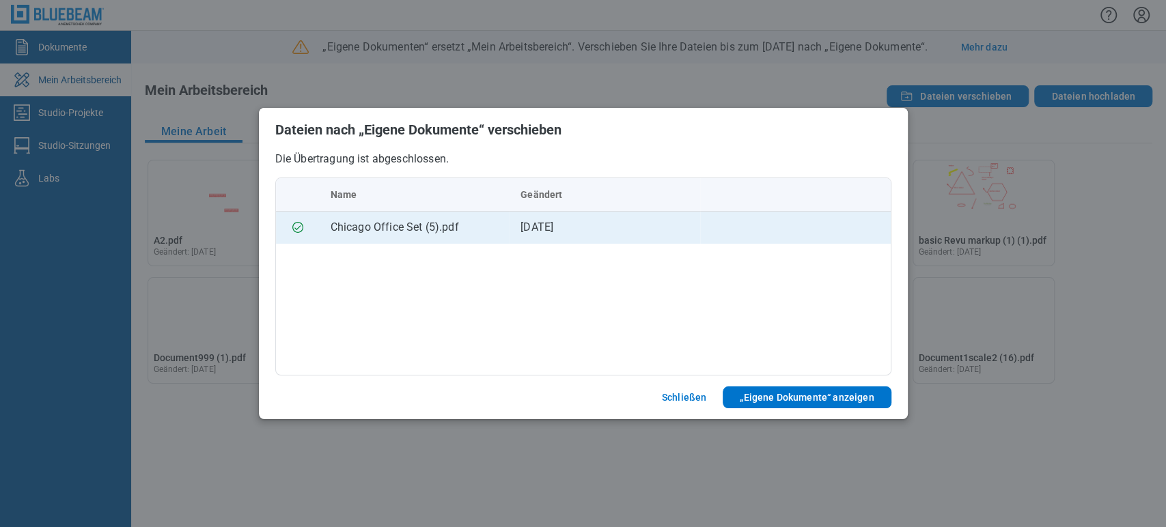
click at [541, 223] on td "[DATE]" at bounding box center [605, 227] width 191 height 33
click at [298, 227] on icon "bb-data-table" at bounding box center [298, 227] width 16 height 16
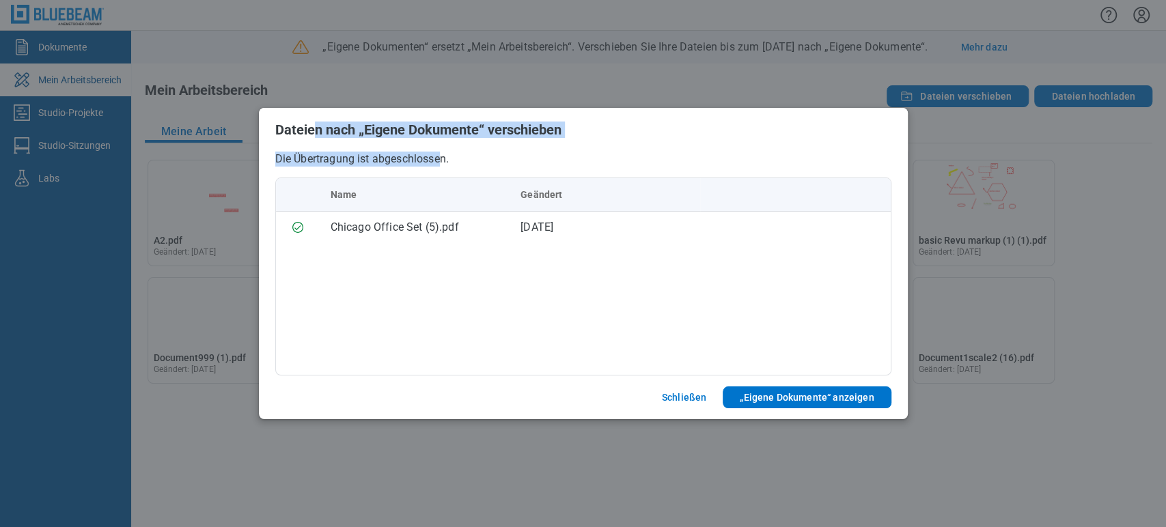
drag, startPoint x: 444, startPoint y: 157, endPoint x: 314, endPoint y: 89, distance: 147.0
click at [314, 89] on div "Dateien nach „Eigene Dokumente“ verschieben Die Übertragung ist abgeschlossen. …" at bounding box center [583, 263] width 1166 height 527
click at [708, 392] on button "Schließen" at bounding box center [684, 398] width 77 height 22
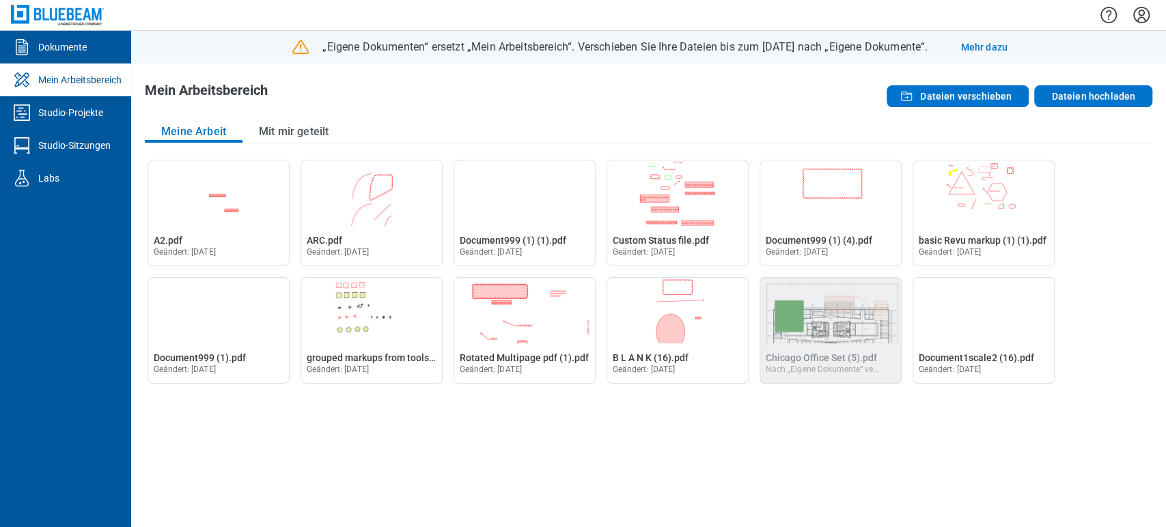
click at [914, 441] on div "A2.pdf im Editor öffnen A2.pdf Geändert: [DATE] ARC.pdf im Editor öffnen ARC.pd…" at bounding box center [649, 337] width 1008 height 354
click at [81, 39] on link "Dokumente" at bounding box center [65, 47] width 131 height 33
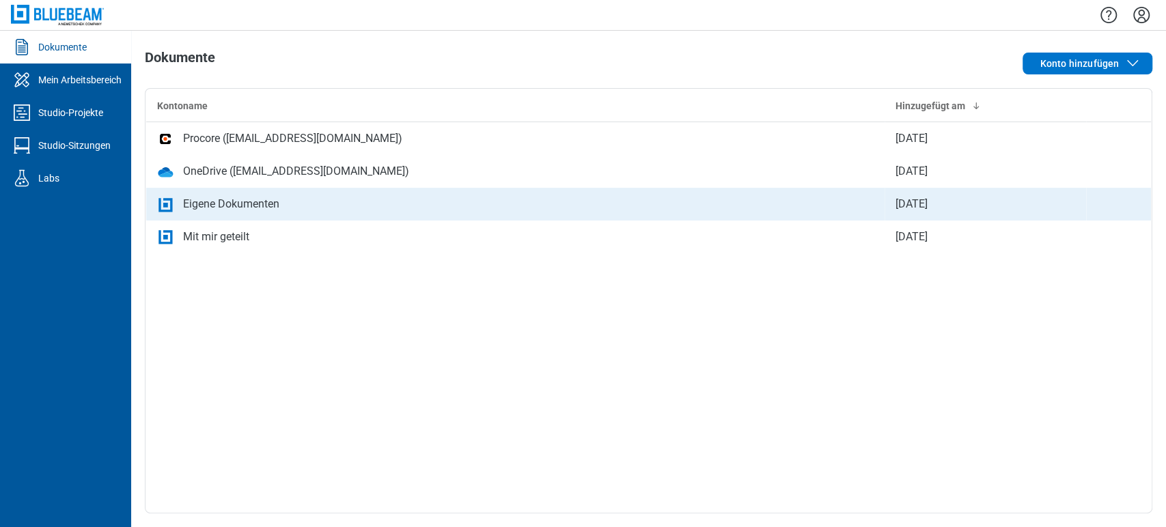
click at [262, 213] on td "Eigene Dokumenten" at bounding box center [515, 204] width 739 height 33
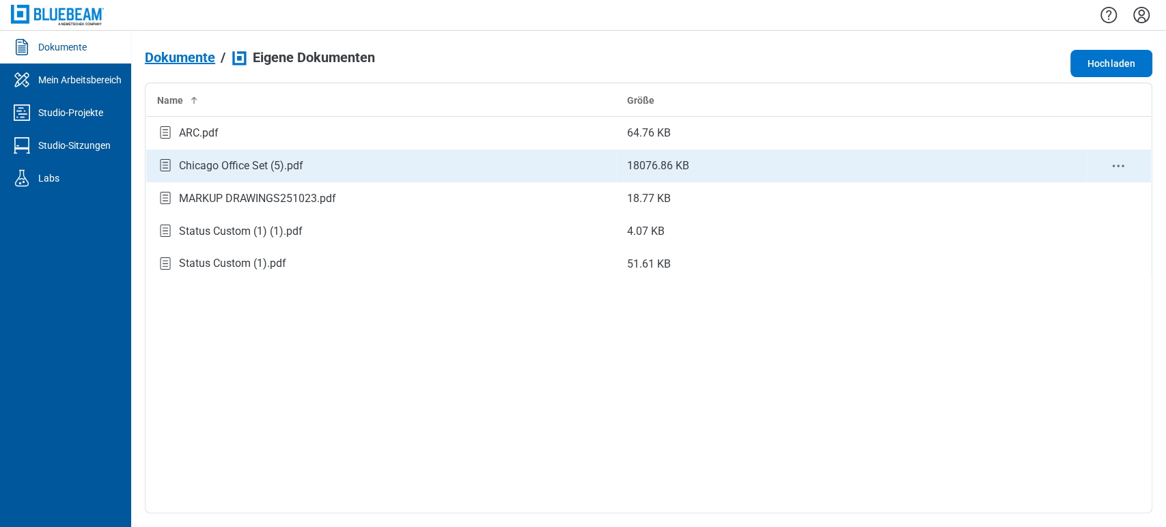
click at [1112, 165] on icon "context-menu" at bounding box center [1118, 166] width 16 height 16
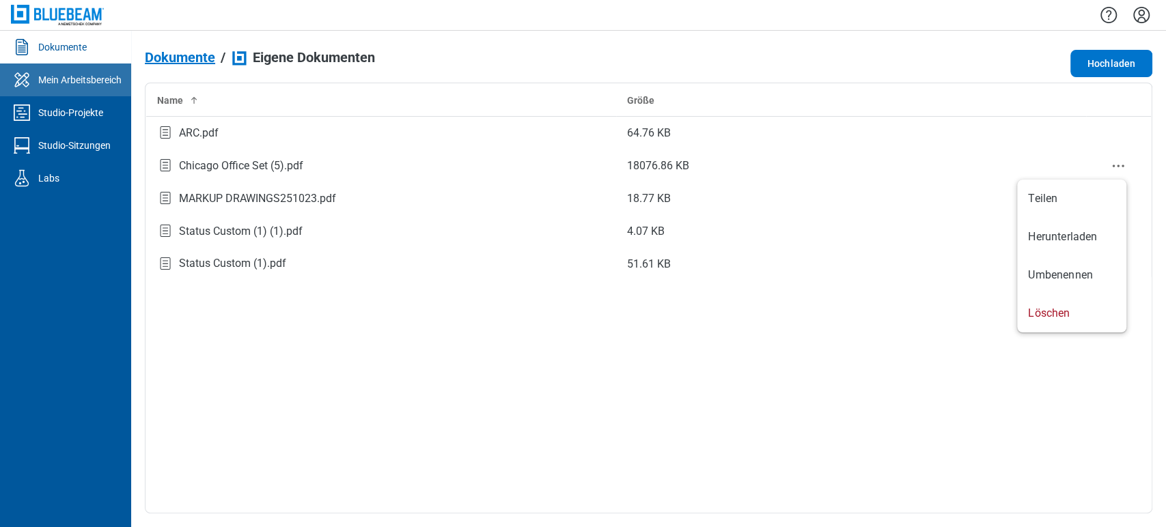
click at [59, 80] on div "Mein Arbeitsbereich" at bounding box center [79, 80] width 83 height 14
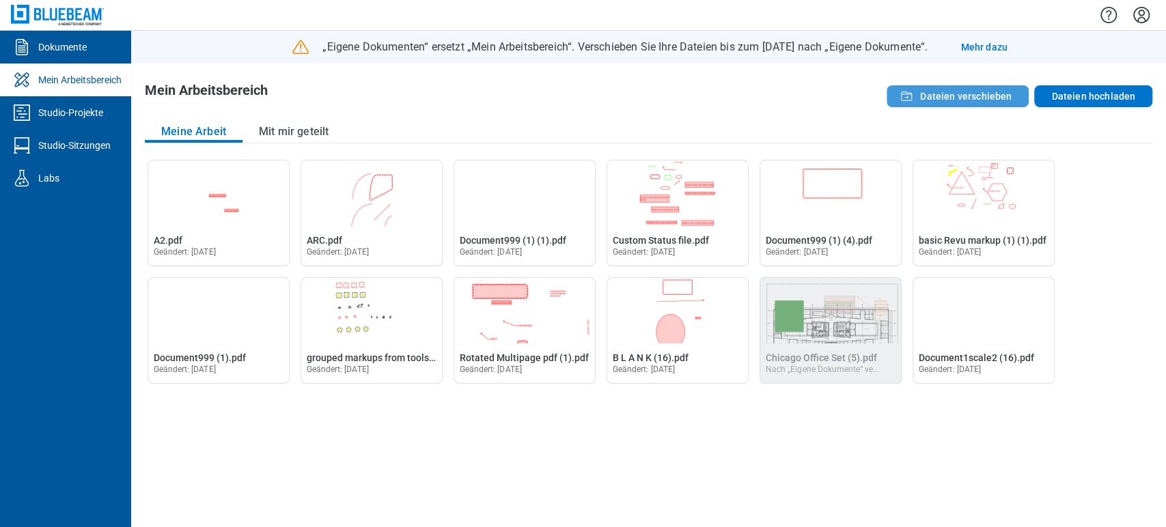
click at [990, 107] on button "Dateien verschieben" at bounding box center [958, 96] width 142 height 22
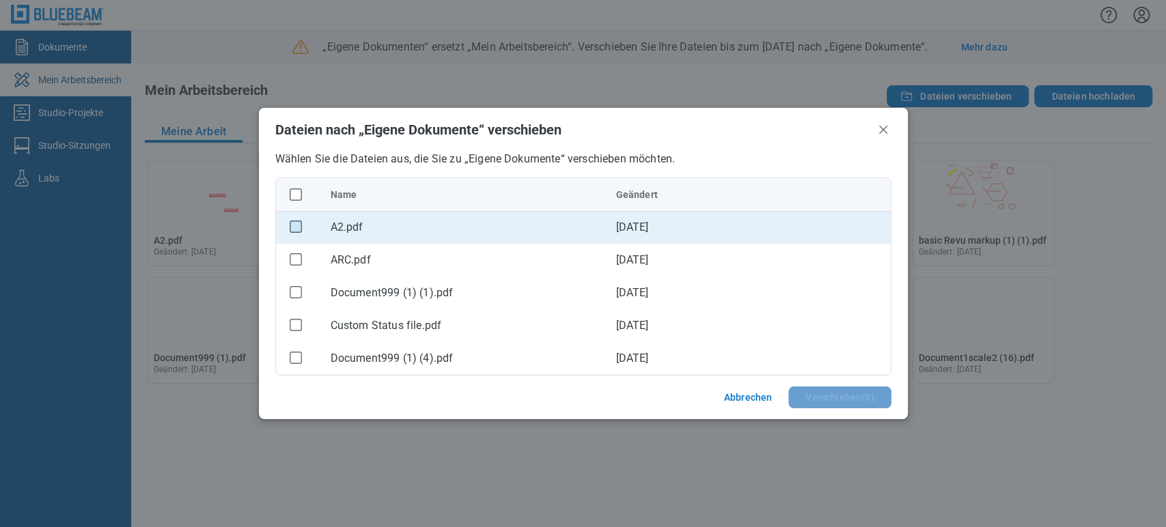
click at [296, 230] on rect "checkbox" at bounding box center [296, 227] width 12 height 12
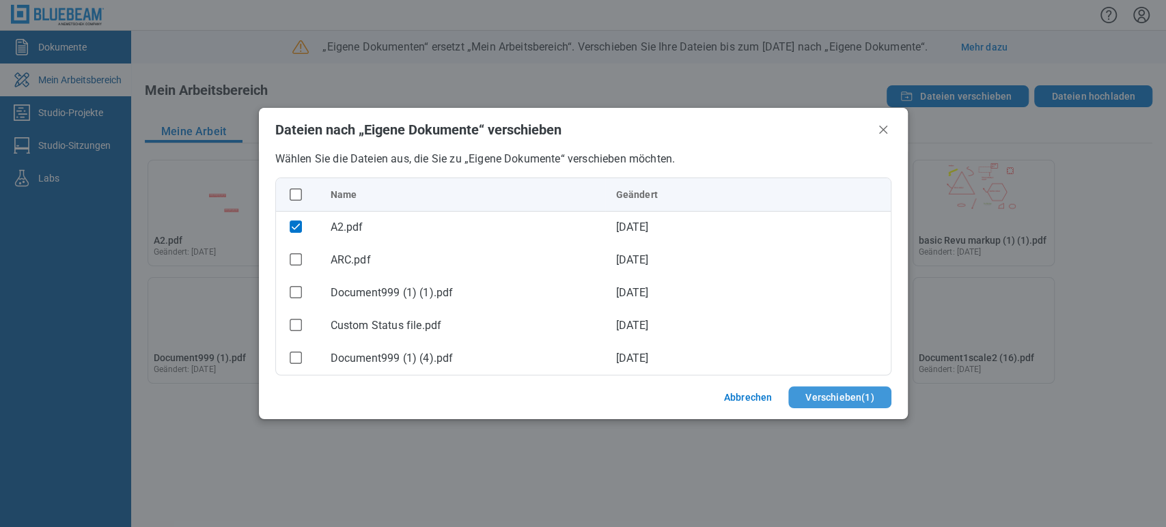
click at [811, 399] on button "Verschieben ( 1 )" at bounding box center [839, 398] width 102 height 22
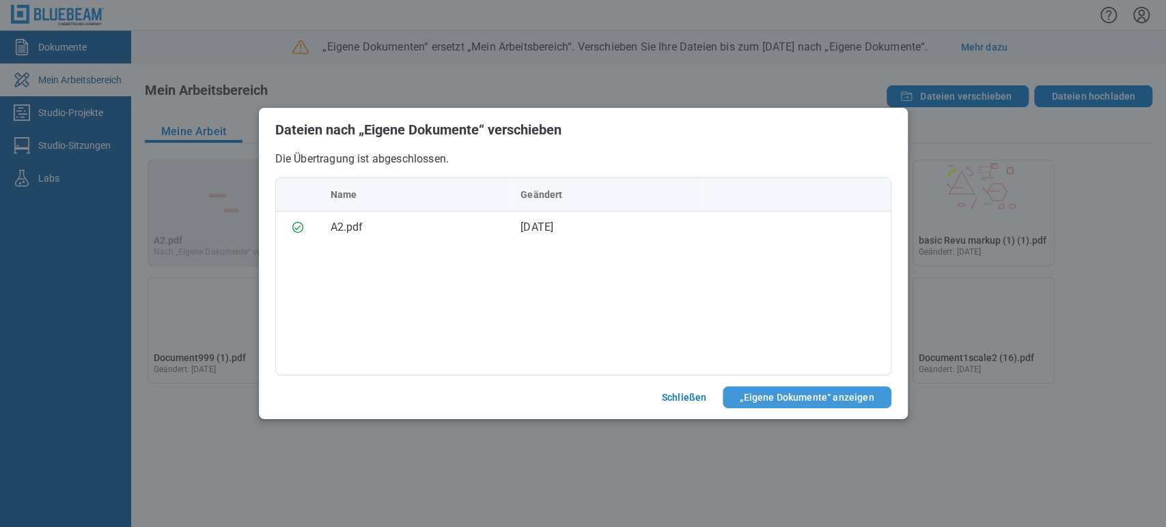
click at [778, 389] on button "„Eigene Dokumente“ anzeigen" at bounding box center [807, 398] width 168 height 22
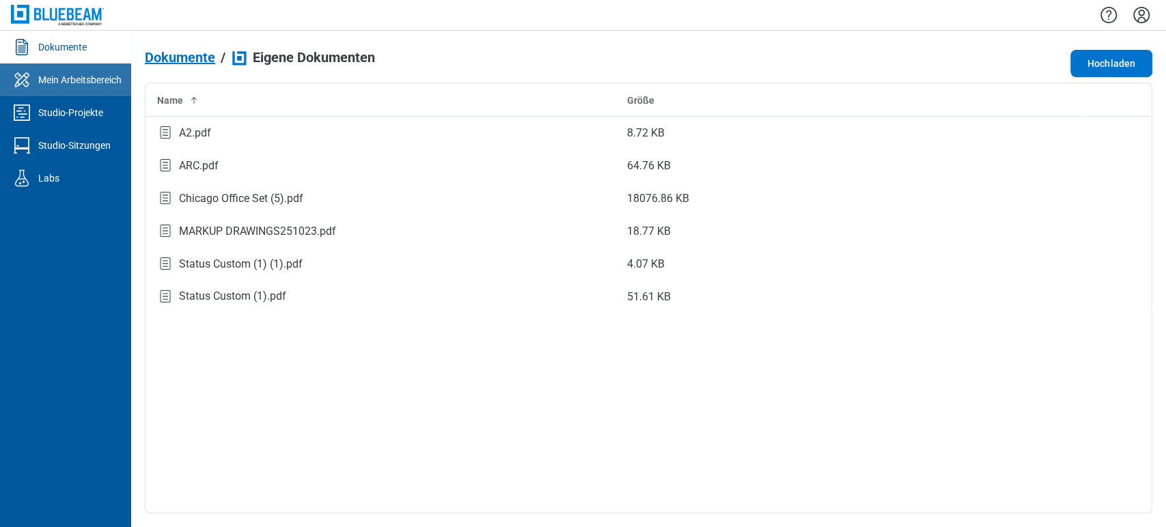
click at [85, 73] on div "Mein Arbeitsbereich" at bounding box center [79, 80] width 83 height 14
